Goal: Task Accomplishment & Management: Manage account settings

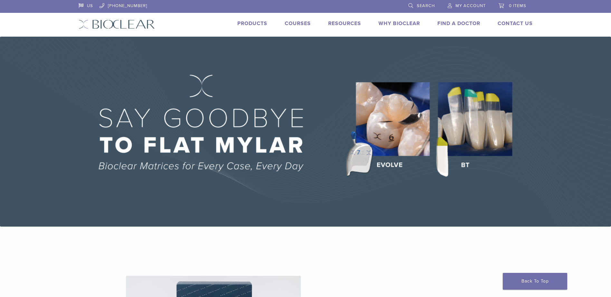
click at [473, 7] on span "My Account" at bounding box center [470, 5] width 30 height 5
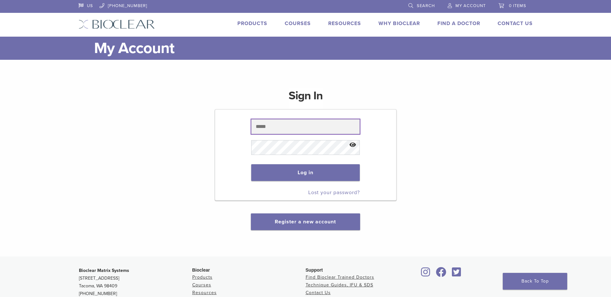
click at [312, 129] on input "text" at bounding box center [305, 126] width 108 height 15
type input "**********"
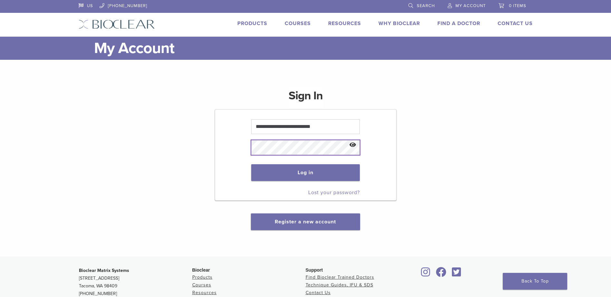
click at [251, 164] on button "Log in" at bounding box center [305, 172] width 108 height 17
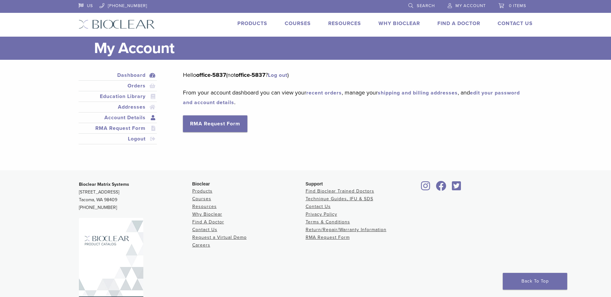
click at [130, 117] on link "Account Details" at bounding box center [118, 118] width 76 height 8
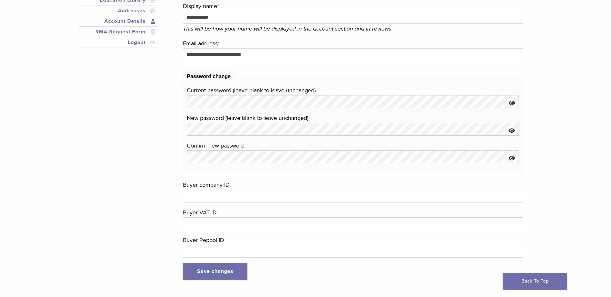
scroll to position [129, 0]
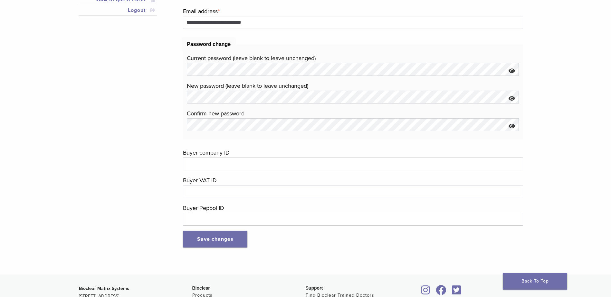
click at [516, 71] on button "Show password" at bounding box center [512, 71] width 14 height 16
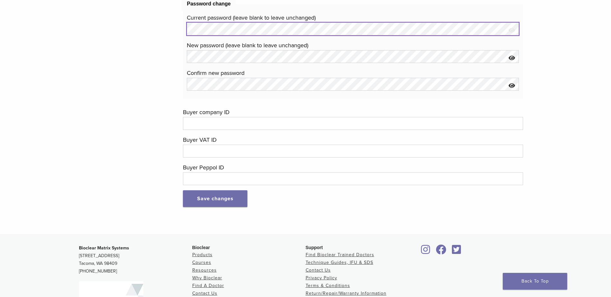
scroll to position [0, 0]
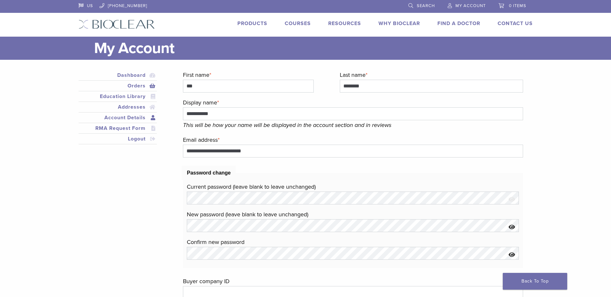
click at [150, 86] on link "Orders" at bounding box center [118, 86] width 76 height 8
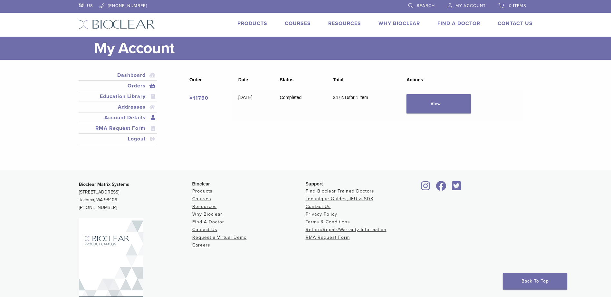
click at [144, 119] on link "Account Details" at bounding box center [118, 118] width 76 height 8
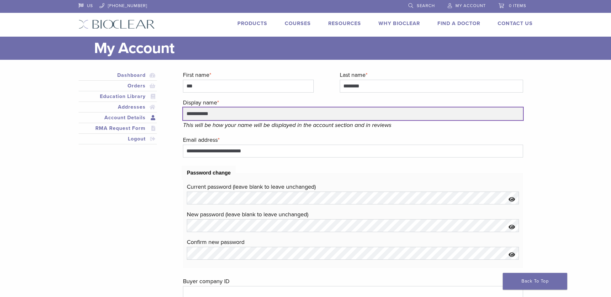
click at [221, 114] on input "**********" at bounding box center [353, 114] width 340 height 13
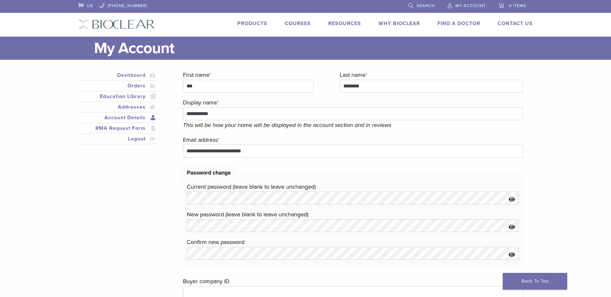
click at [133, 119] on link "Account Details" at bounding box center [118, 118] width 76 height 8
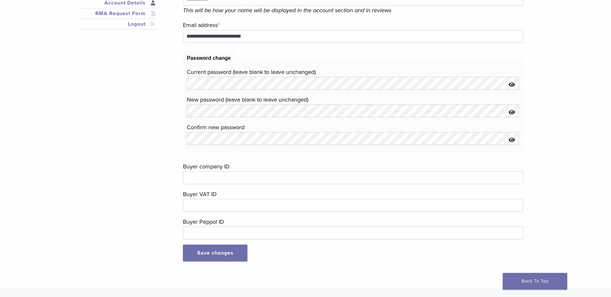
scroll to position [129, 0]
